Goal: Obtain resource: Obtain resource

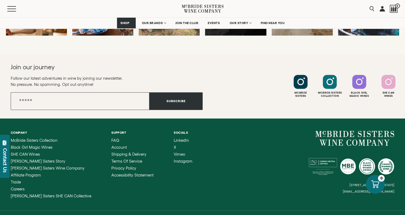
scroll to position [2433, 0]
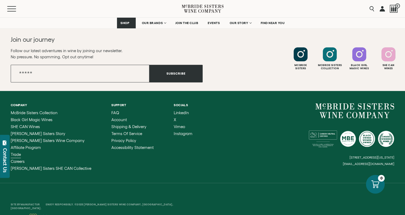
click at [12, 152] on span "Trade" at bounding box center [16, 154] width 10 height 5
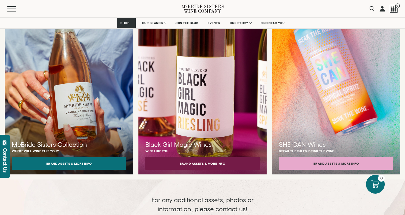
scroll to position [536, 0]
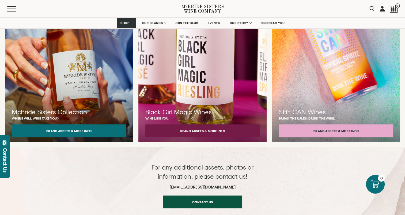
click at [75, 79] on div at bounding box center [68, 46] width 141 height 212
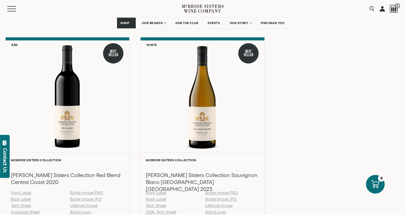
scroll to position [804, 0]
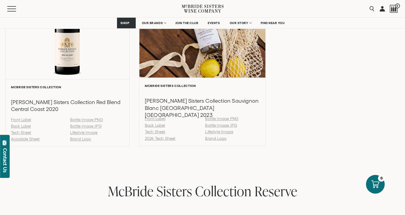
click at [166, 137] on link "2024 Tech Sheet" at bounding box center [160, 138] width 31 height 5
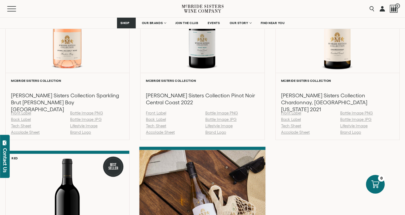
scroll to position [616, 0]
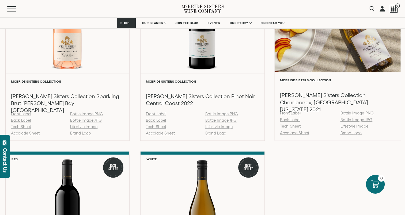
click at [291, 135] on li "Accolade Sheet" at bounding box center [307, 133] width 55 height 5
click at [295, 131] on link "Accolade Sheet" at bounding box center [294, 133] width 29 height 5
